Goal: Contribute content

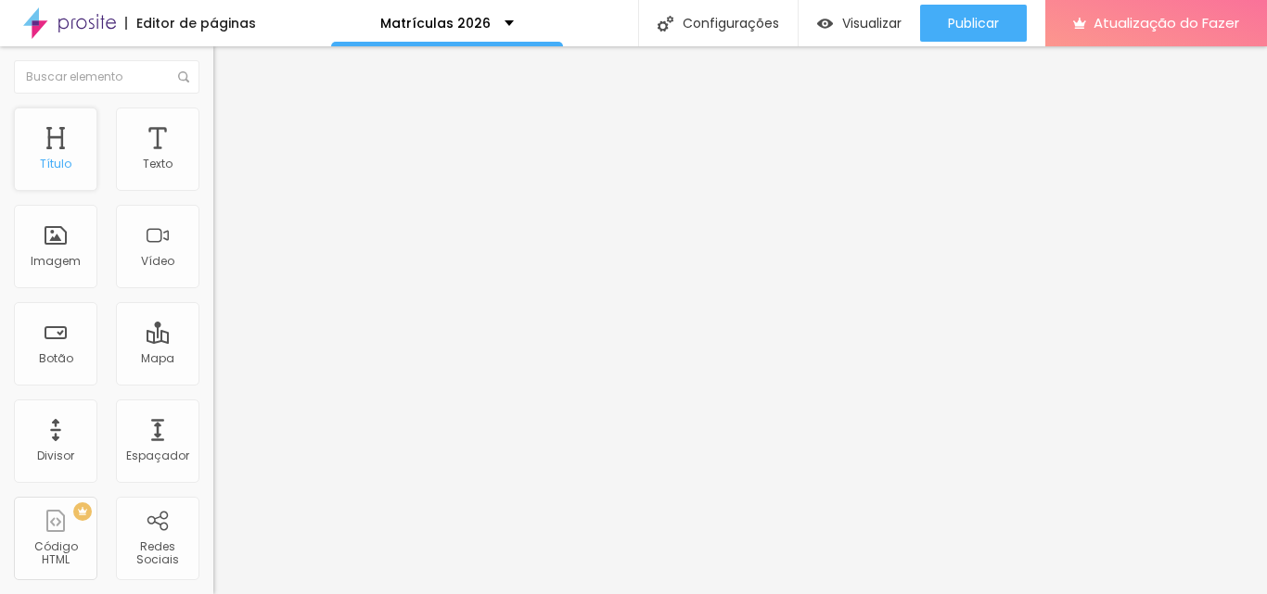
click at [68, 153] on div "Título" at bounding box center [55, 149] width 83 height 83
click at [41, 234] on div "Imagem" at bounding box center [55, 246] width 83 height 83
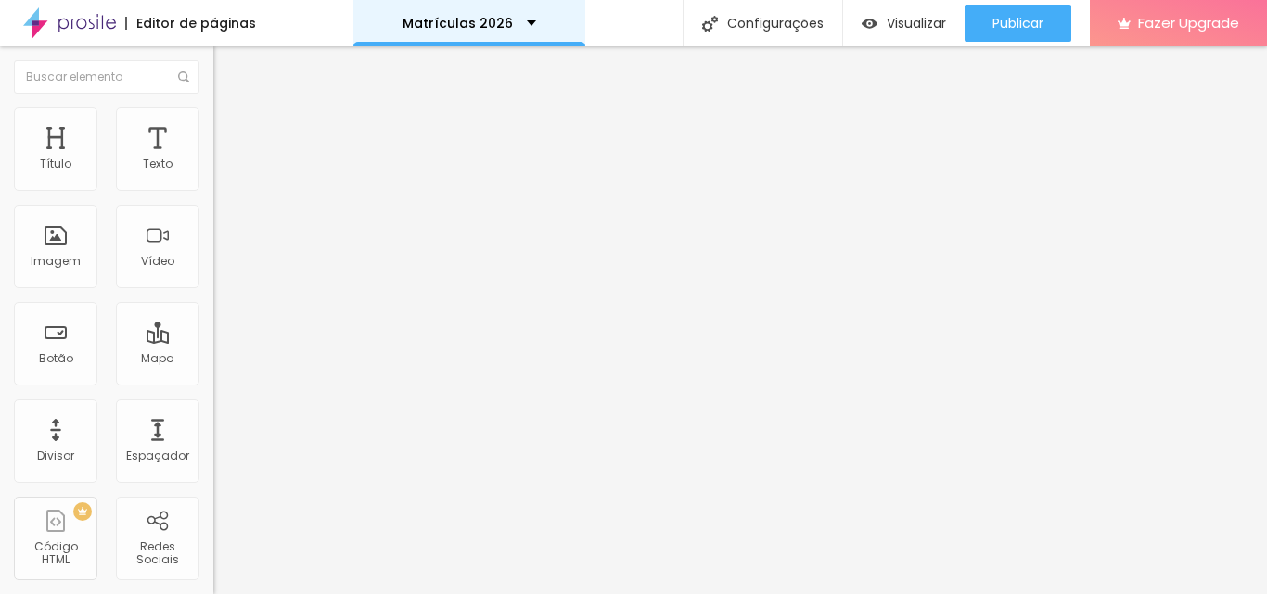
click at [514, 19] on div "Matrículas 2026" at bounding box center [469, 23] width 134 height 13
click at [73, 161] on div "Título" at bounding box center [55, 149] width 83 height 83
click at [62, 165] on div "Título" at bounding box center [56, 164] width 32 height 13
click at [70, 158] on div "Título" at bounding box center [56, 164] width 32 height 13
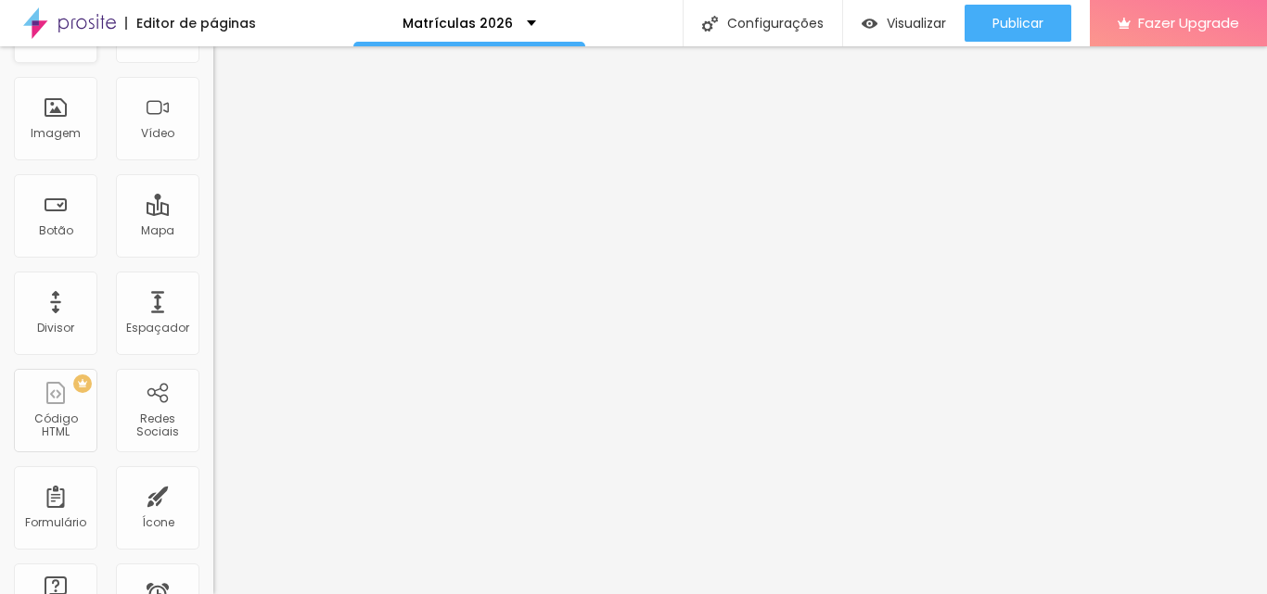
scroll to position [371, 0]
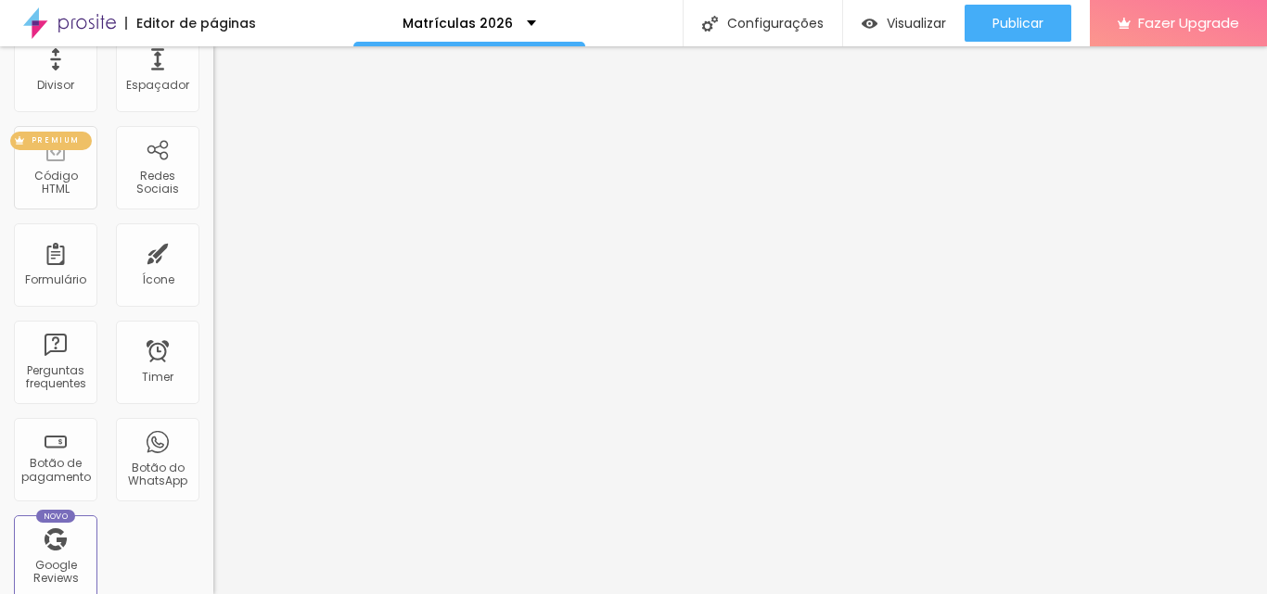
click at [71, 176] on div "Código HTML" at bounding box center [55, 183] width 73 height 27
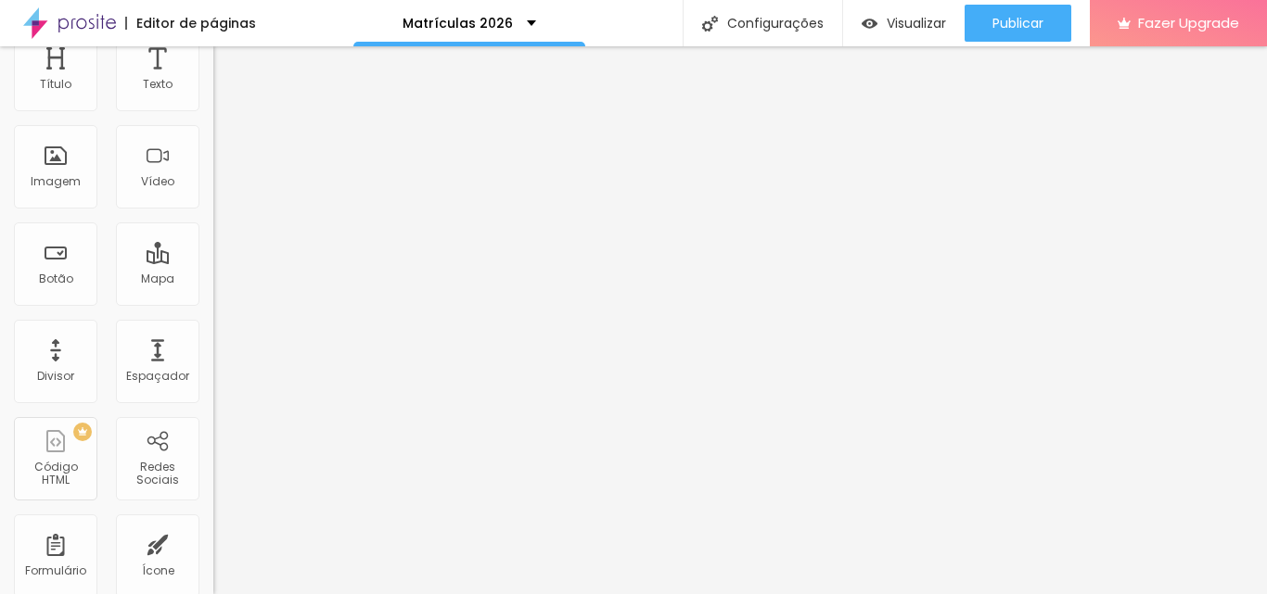
scroll to position [0, 0]
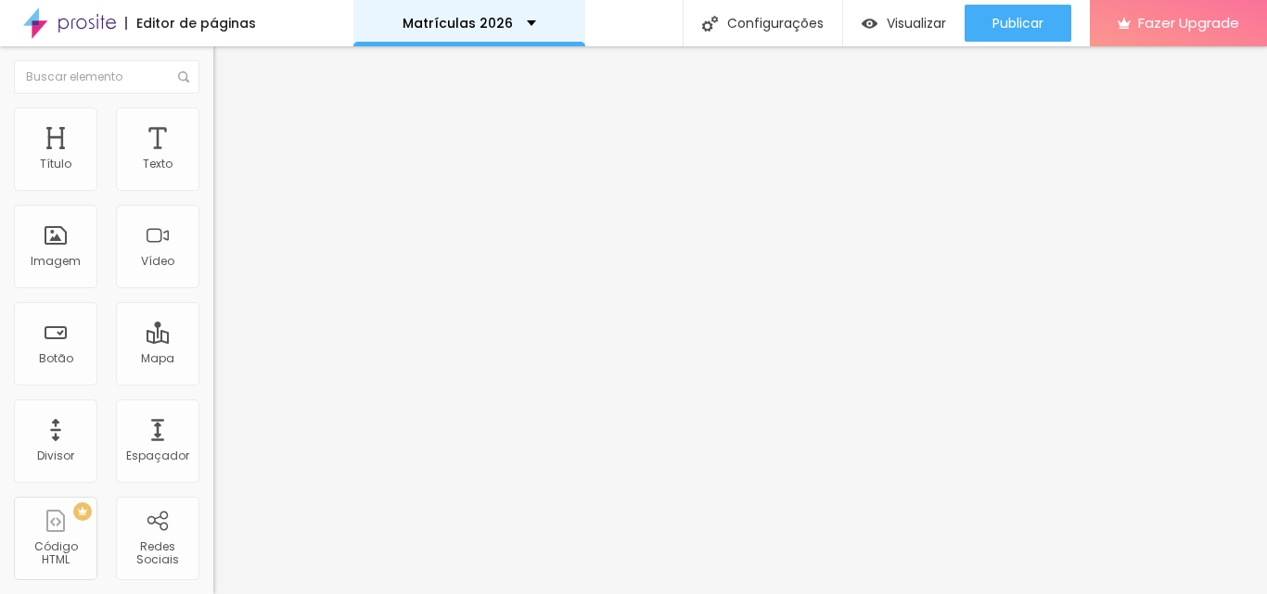
click at [472, 36] on div "Matrículas 2026" at bounding box center [469, 23] width 232 height 46
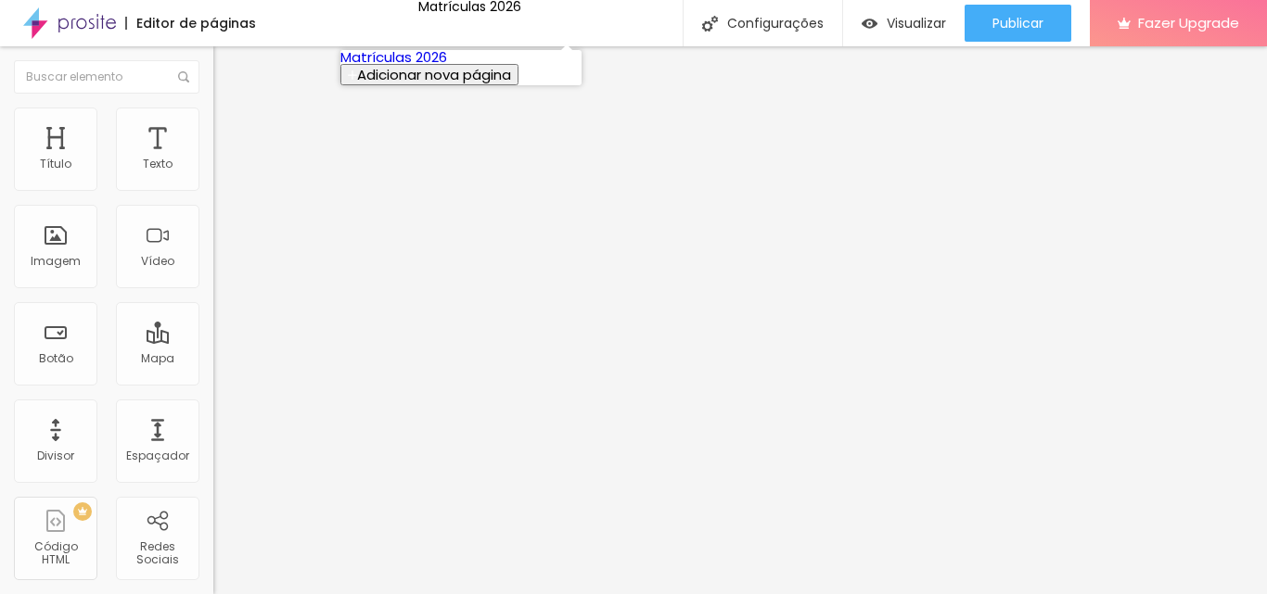
click at [447, 67] on link "Matrículas 2026" at bounding box center [393, 56] width 107 height 19
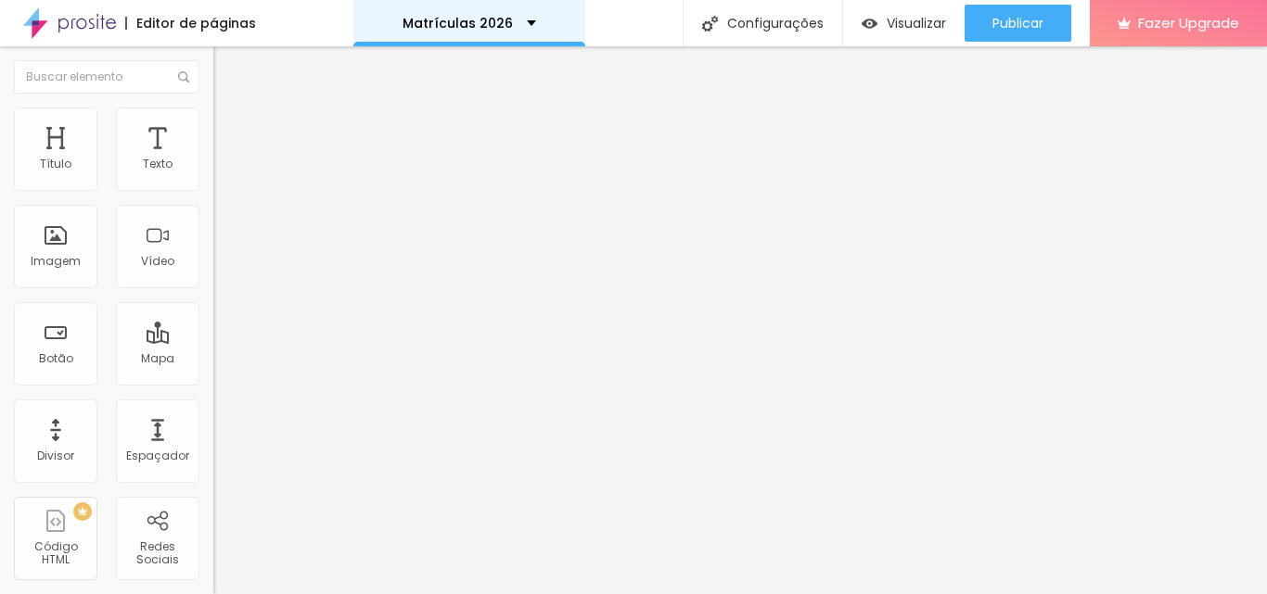
click at [462, 23] on p "Matrículas 2026" at bounding box center [457, 23] width 110 height 13
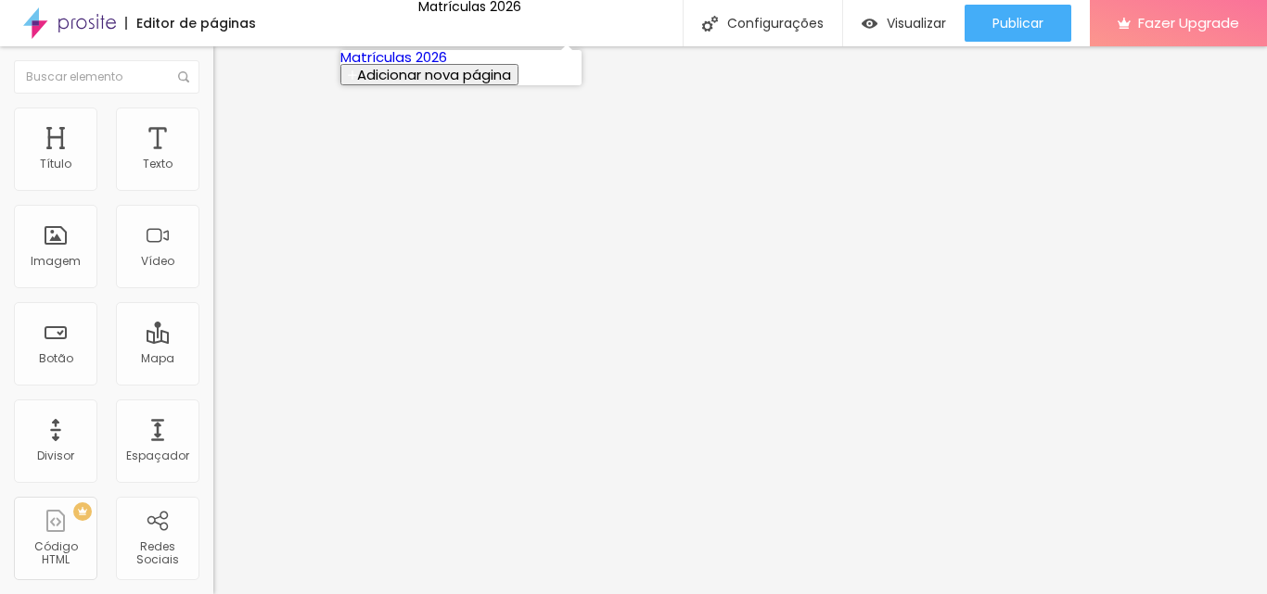
click at [454, 84] on span "Adicionar nova página" at bounding box center [434, 74] width 154 height 19
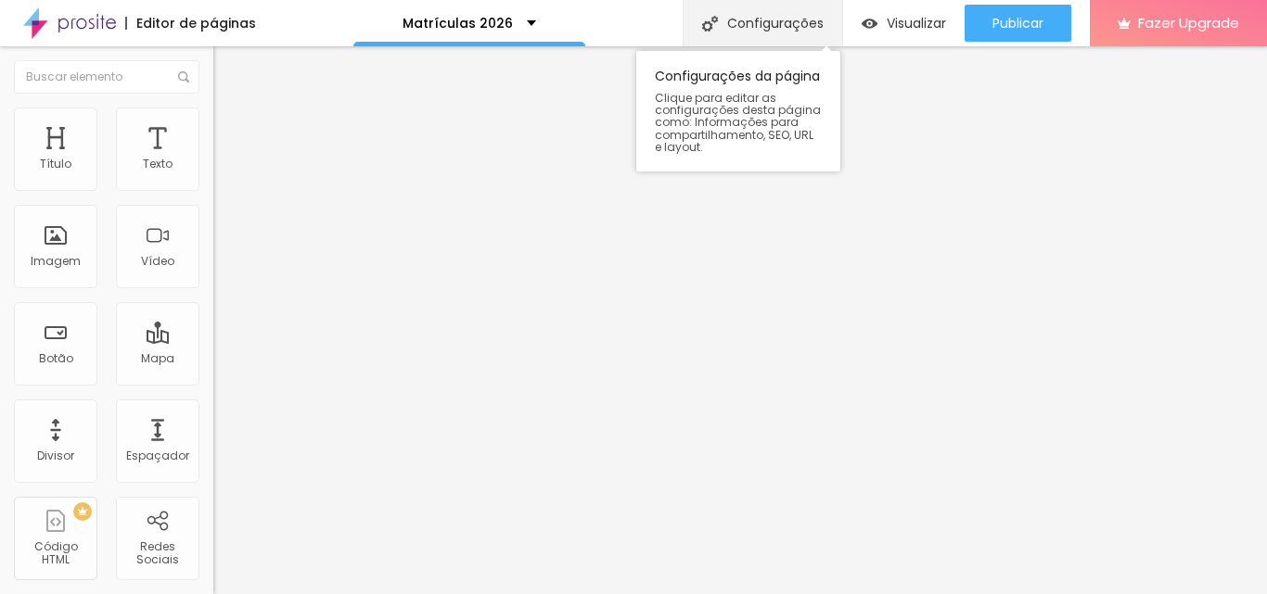
click at [764, 28] on div "Configurações" at bounding box center [762, 23] width 159 height 46
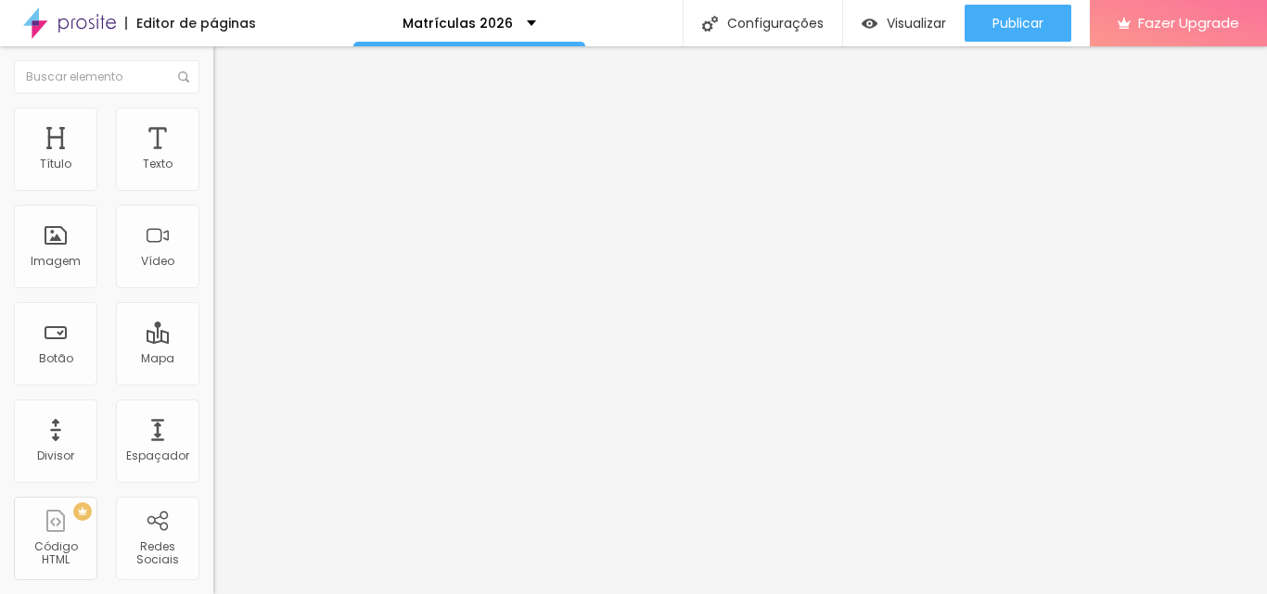
drag, startPoint x: 585, startPoint y: 268, endPoint x: 417, endPoint y: 262, distance: 168.0
click at [929, 25] on span "Visualizar" at bounding box center [916, 23] width 59 height 15
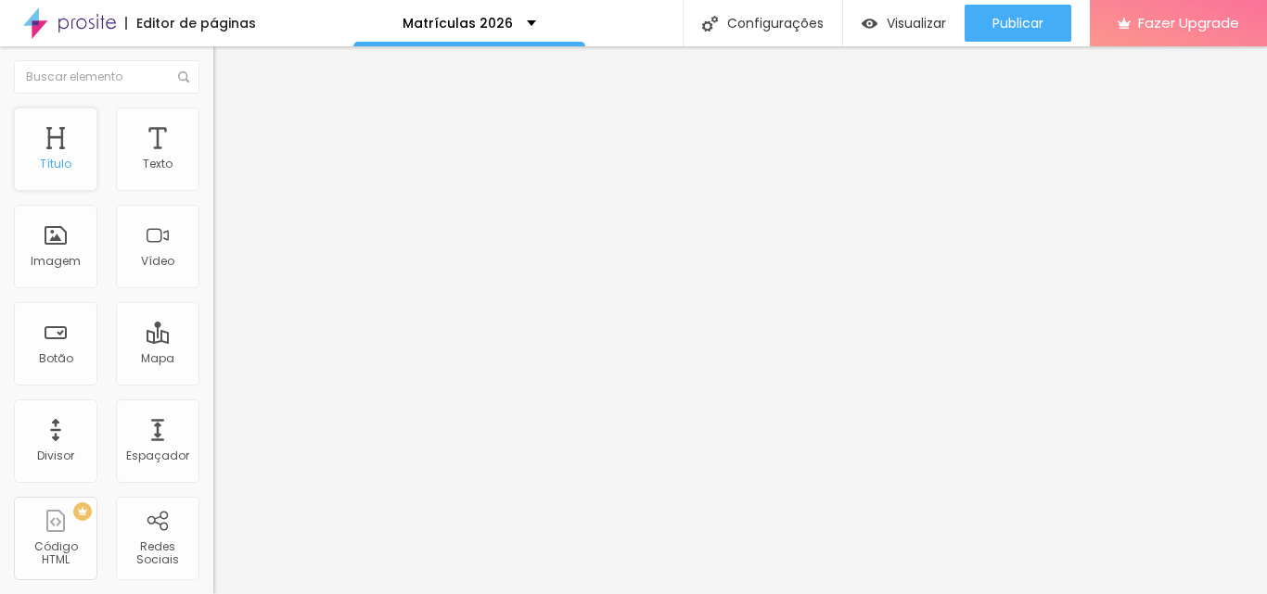
click at [43, 148] on div "Título" at bounding box center [55, 149] width 83 height 83
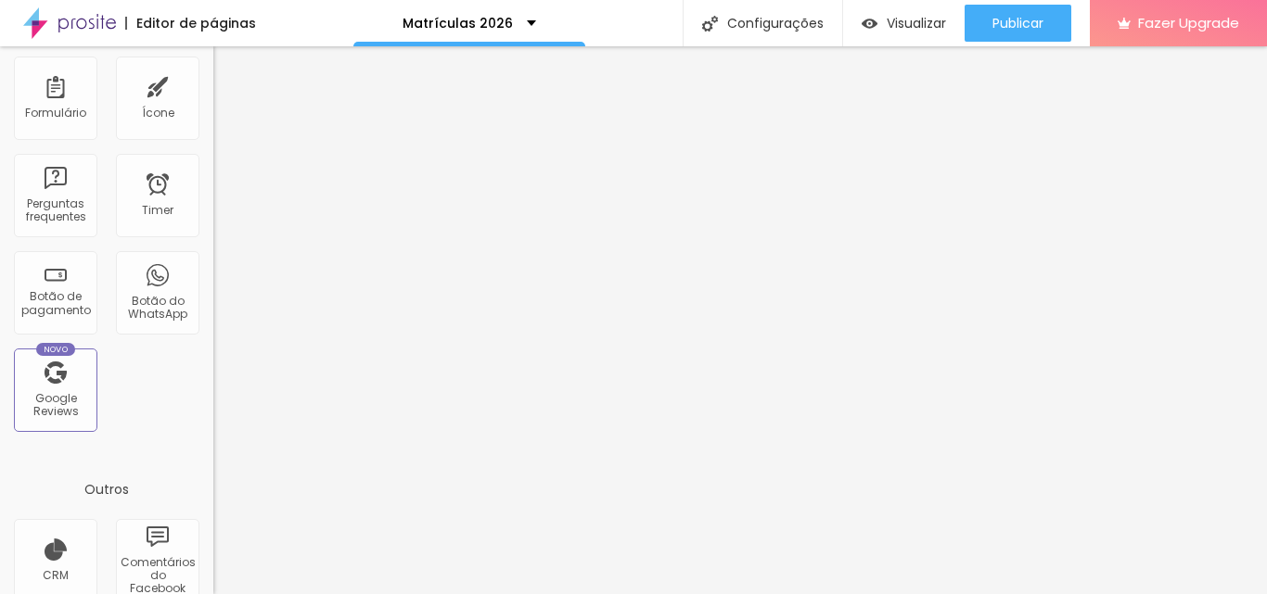
scroll to position [657, 0]
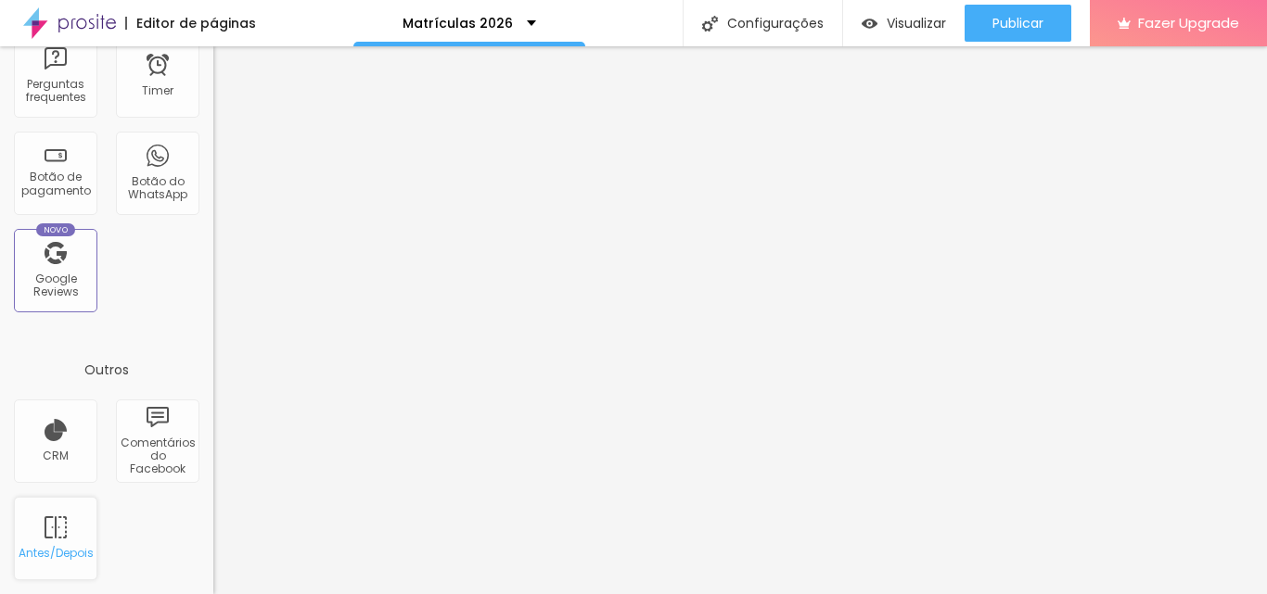
click at [46, 530] on div "Antes/Depois" at bounding box center [55, 538] width 83 height 83
click at [44, 530] on div "Antes/Depois" at bounding box center [55, 538] width 83 height 83
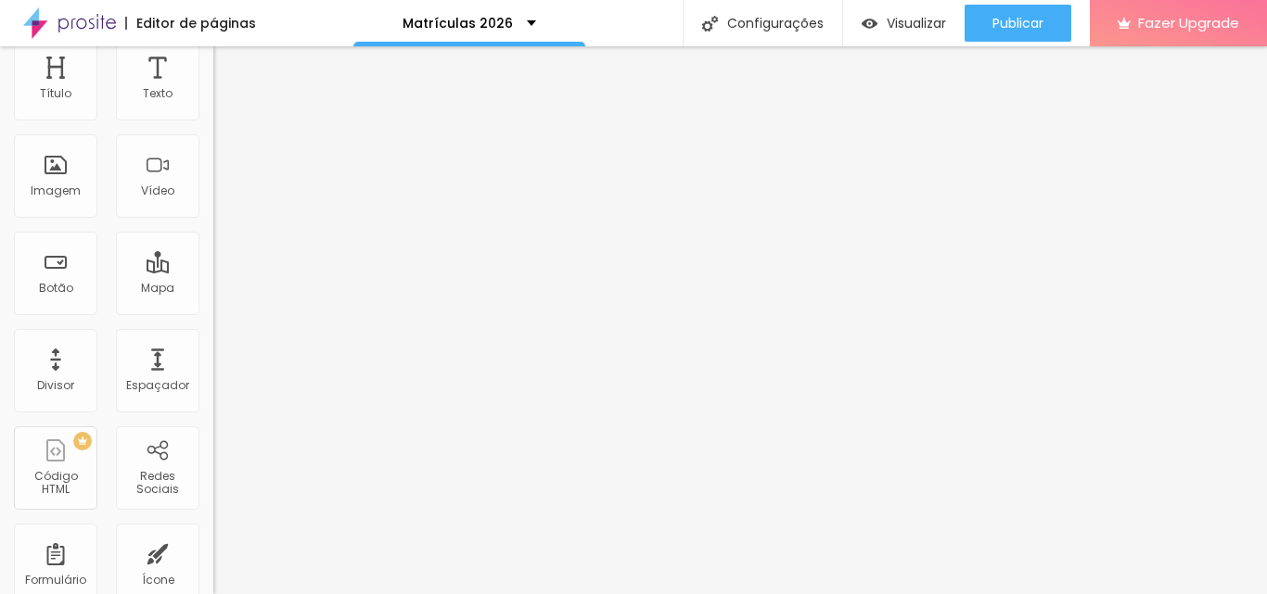
scroll to position [8, 0]
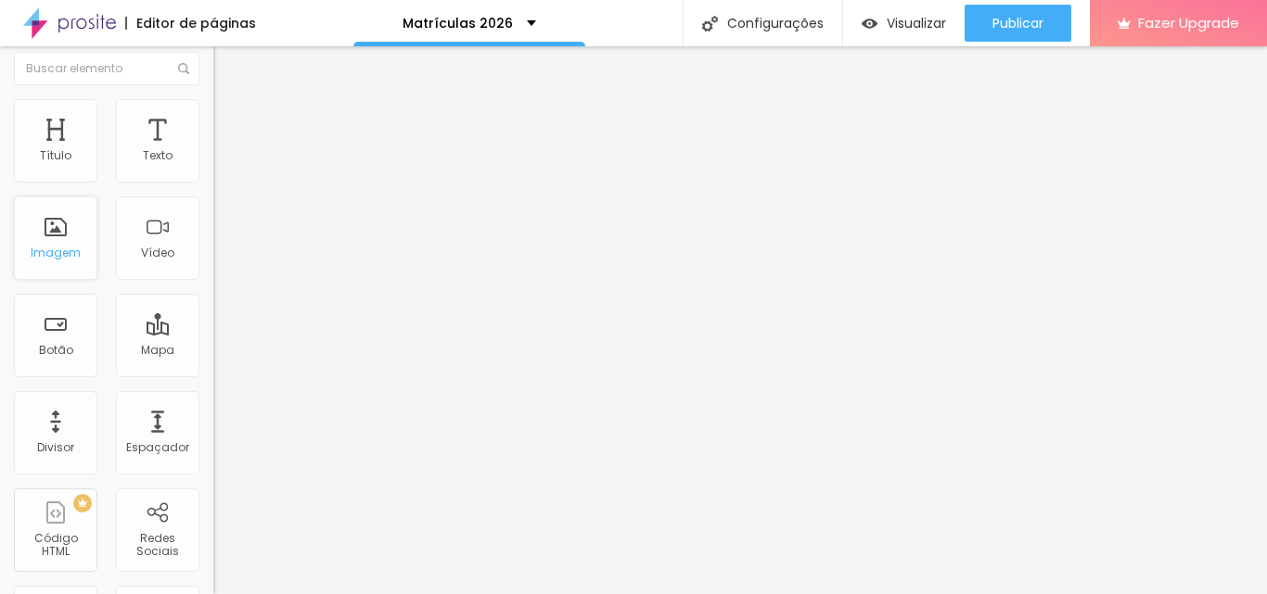
click at [72, 249] on div "Imagem" at bounding box center [56, 253] width 50 height 13
click at [45, 230] on div "Imagem" at bounding box center [55, 238] width 83 height 83
click at [178, 69] on img at bounding box center [183, 68] width 11 height 11
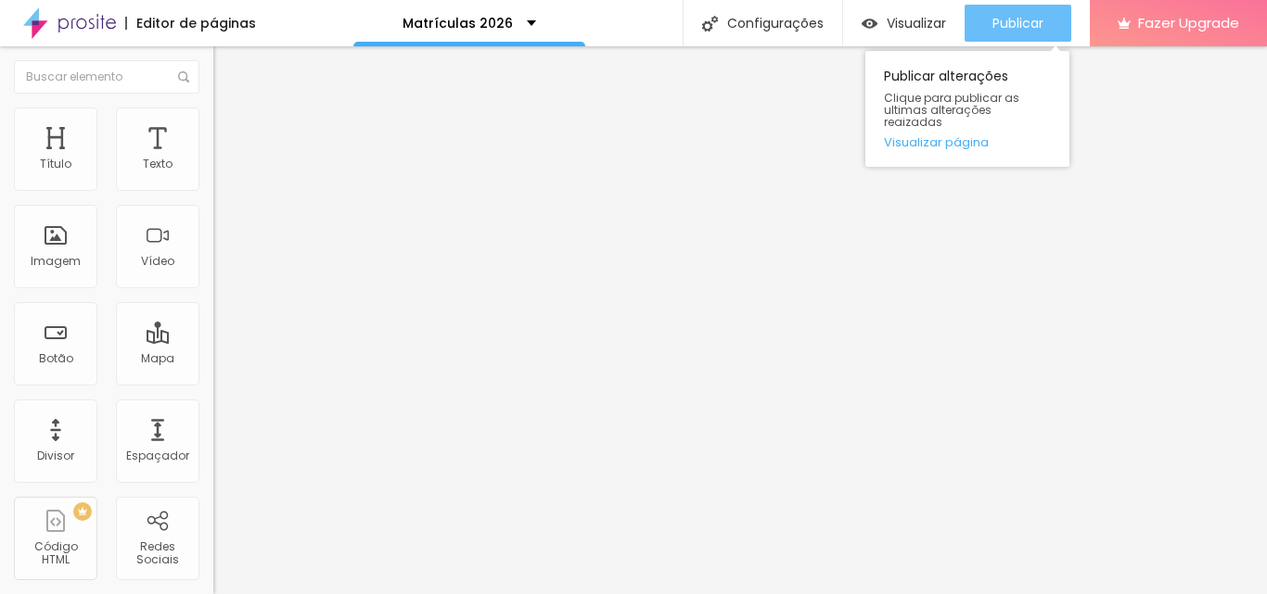
click at [1021, 31] on span "Publicar" at bounding box center [1017, 23] width 51 height 15
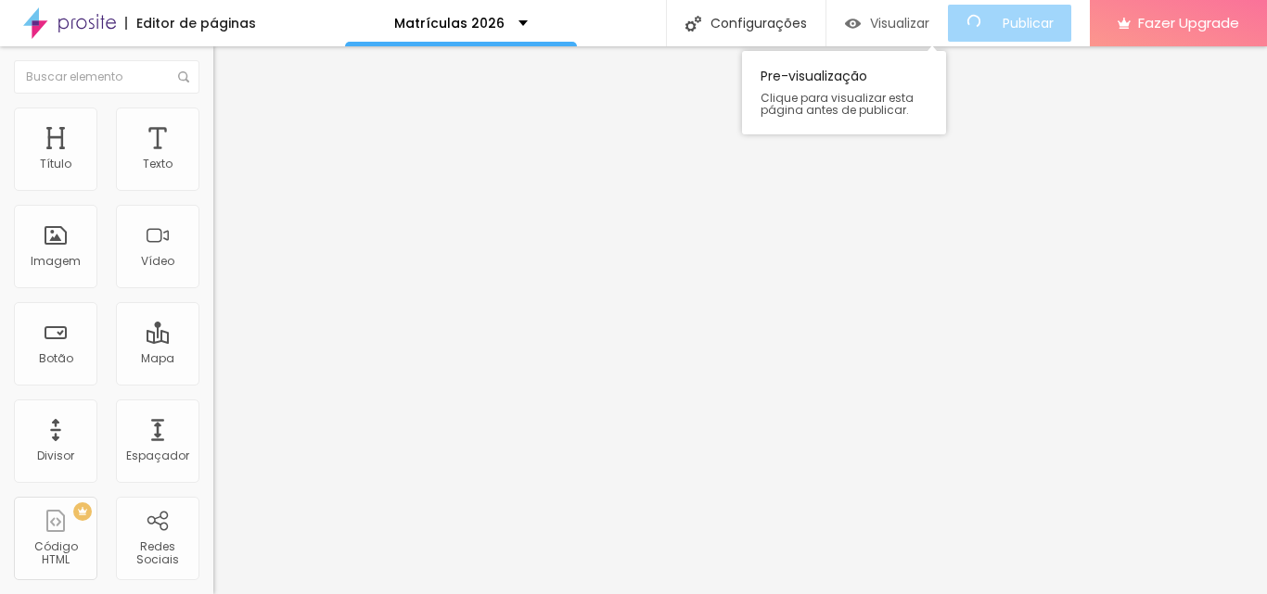
click at [861, 29] on img "button" at bounding box center [853, 24] width 16 height 16
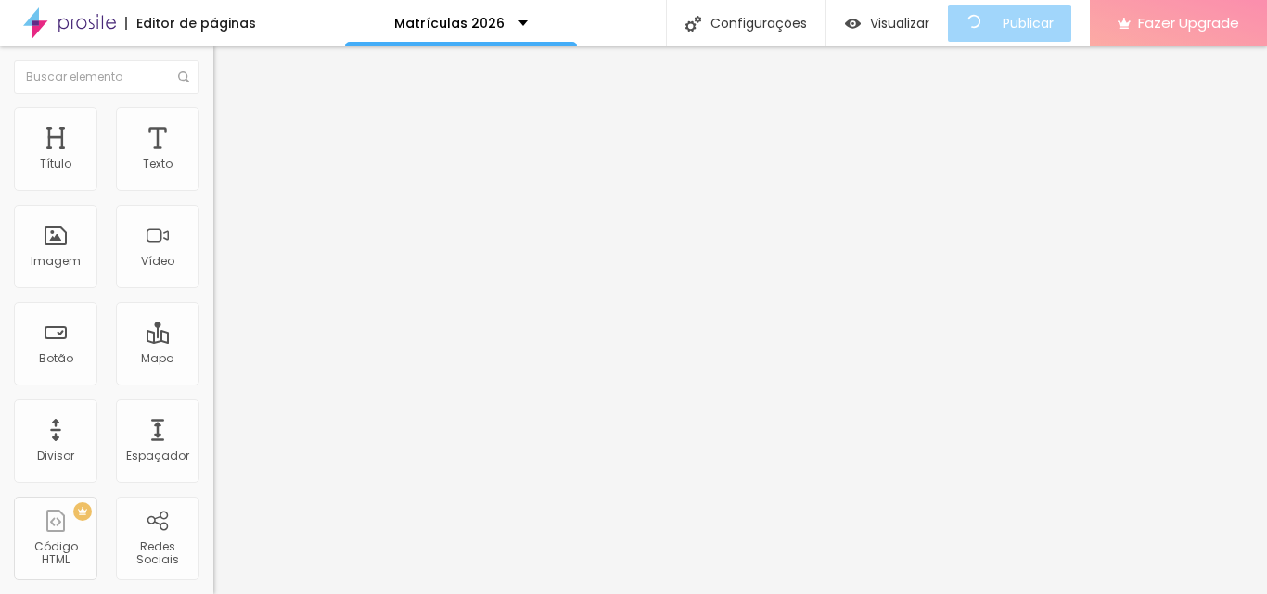
click at [1206, 18] on span "Fazer Upgrade" at bounding box center [1188, 23] width 101 height 16
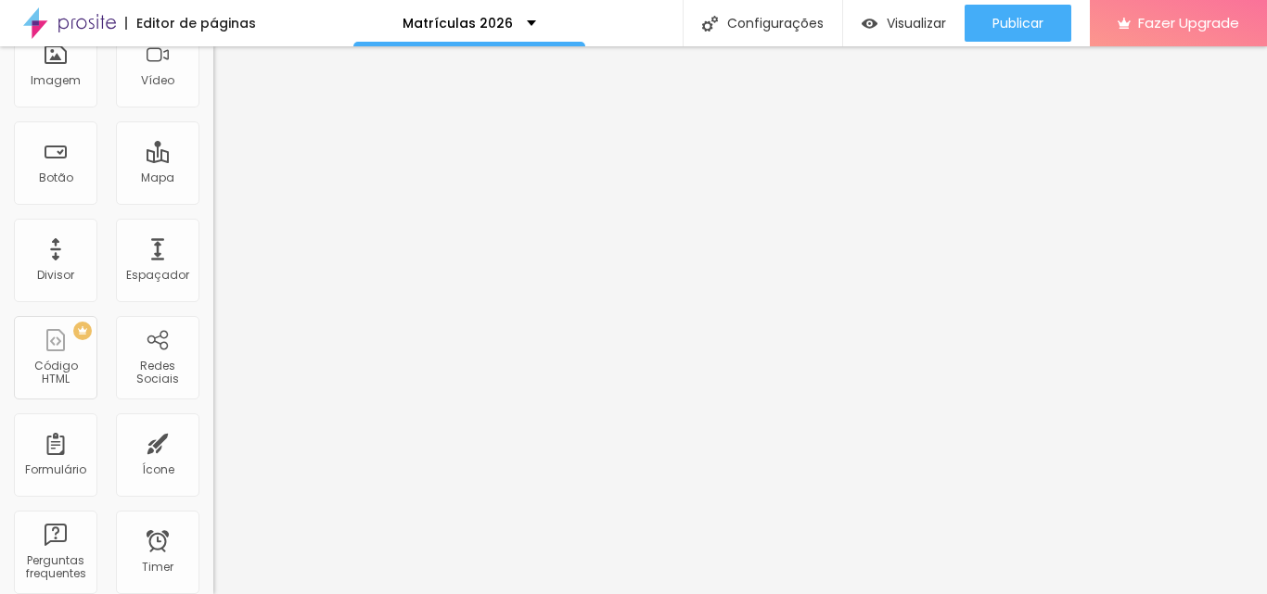
scroll to position [185, 0]
click at [54, 464] on div "Formulário" at bounding box center [55, 465] width 61 height 13
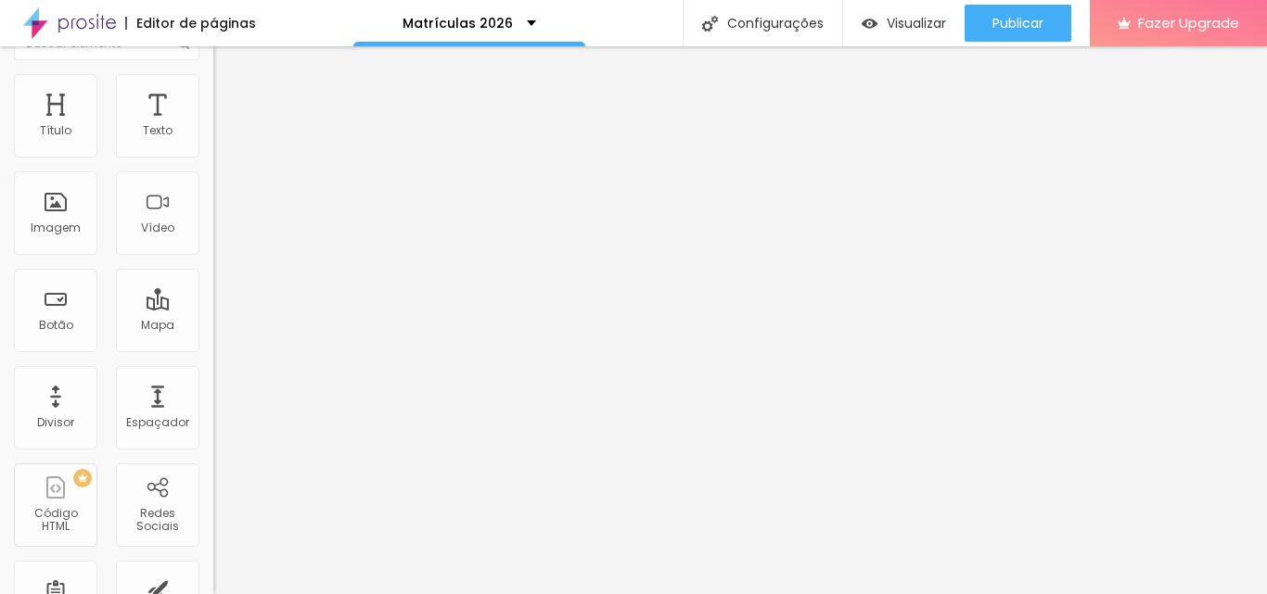
scroll to position [0, 0]
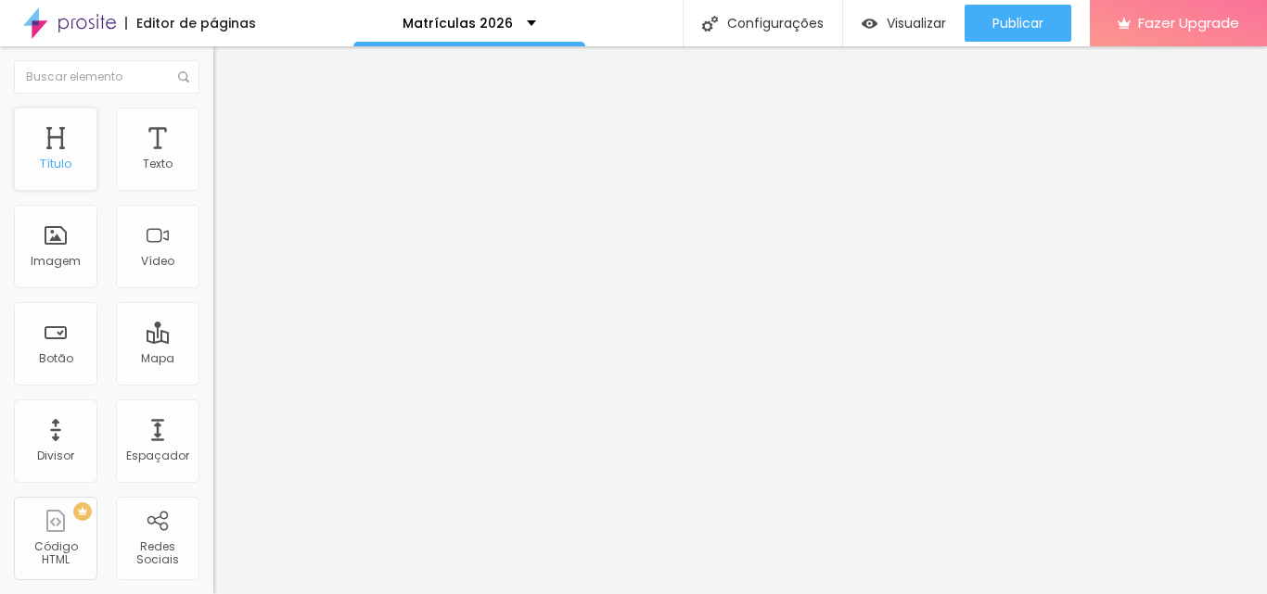
click at [57, 185] on div "Título" at bounding box center [55, 149] width 83 height 83
drag, startPoint x: 57, startPoint y: 185, endPoint x: 51, endPoint y: 172, distance: 14.5
click at [51, 172] on div "Título" at bounding box center [55, 149] width 83 height 83
click at [121, 170] on div "Texto" at bounding box center [157, 149] width 83 height 83
click at [511, 37] on div "Matrículas 2026" at bounding box center [469, 23] width 232 height 46
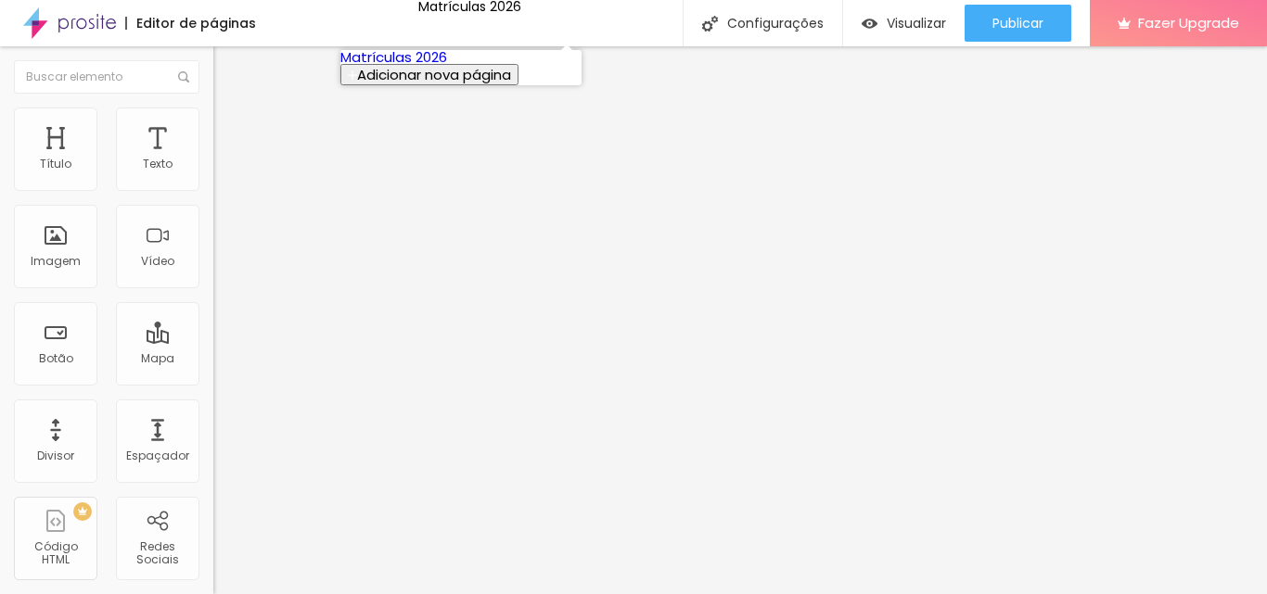
click at [447, 67] on link "Matrículas 2026" at bounding box center [393, 56] width 107 height 19
